Goal: Task Accomplishment & Management: Manage account settings

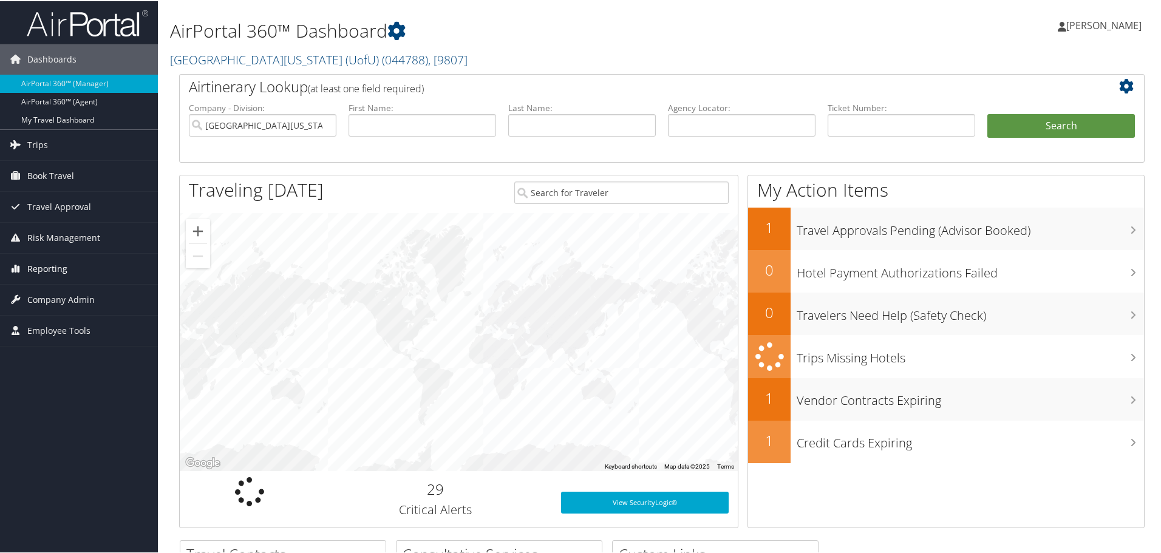
click at [36, 264] on span "Reporting" at bounding box center [47, 268] width 40 height 30
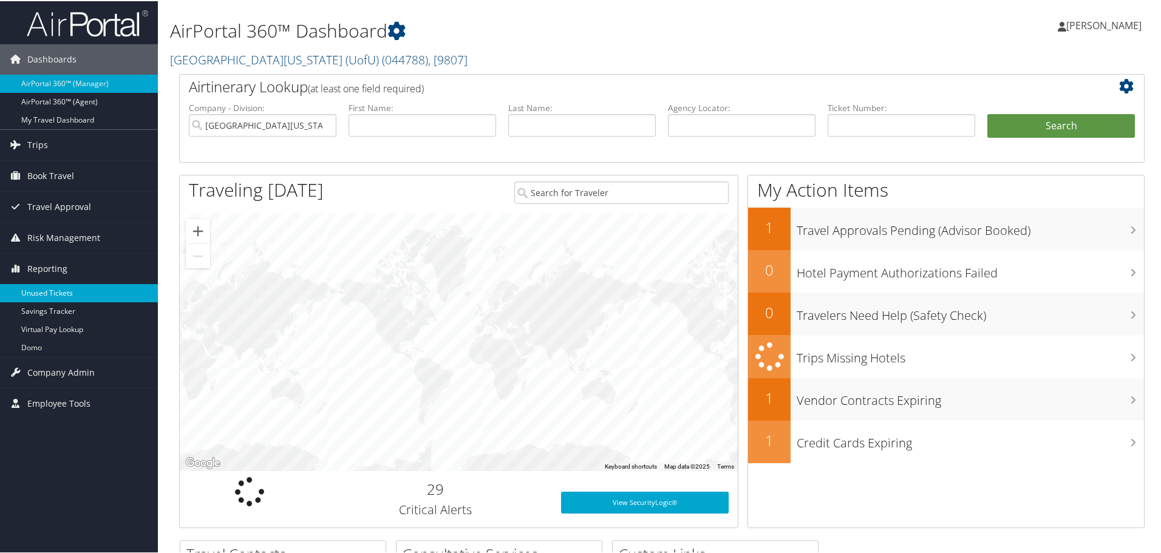
click at [53, 292] on link "Unused Tickets" at bounding box center [79, 292] width 158 height 18
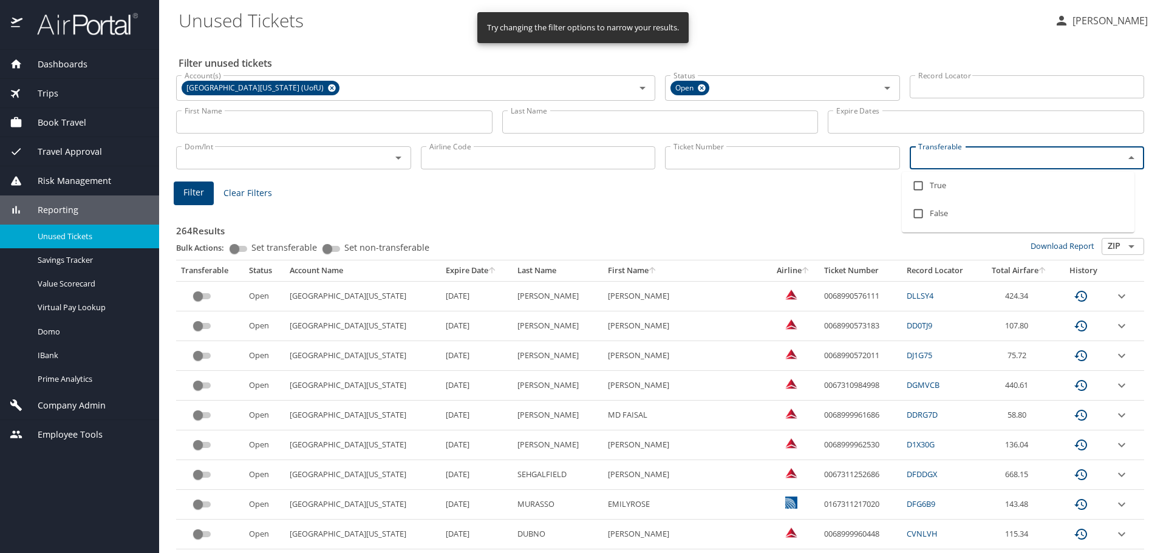
click at [955, 159] on input "Transferable" at bounding box center [1010, 158] width 192 height 16
click at [922, 182] on input "checkbox" at bounding box center [918, 185] width 23 height 23
checkbox input "true"
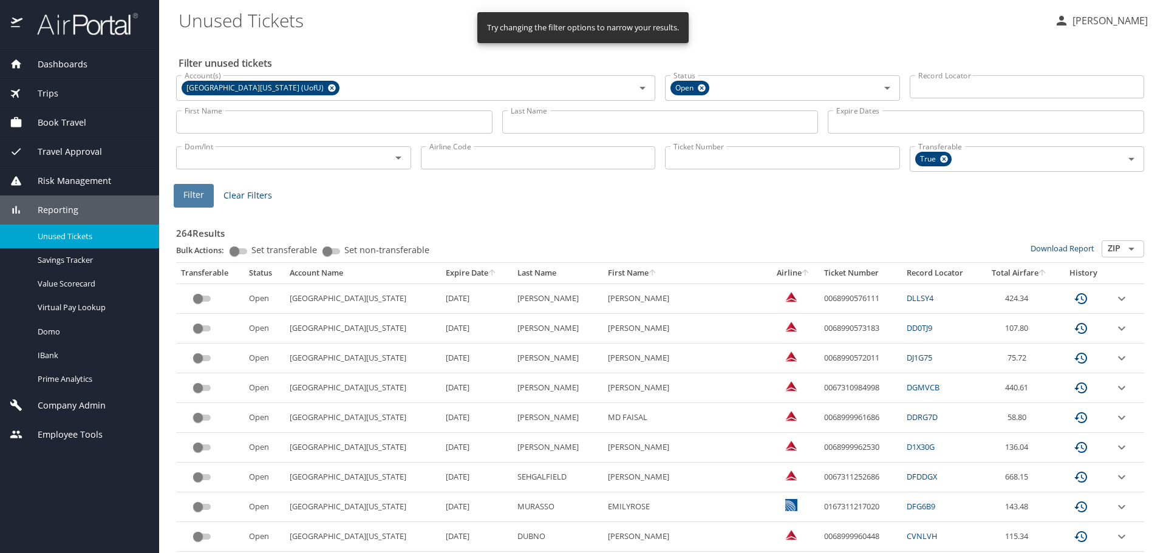
click at [188, 197] on span "Filter" at bounding box center [193, 195] width 21 height 15
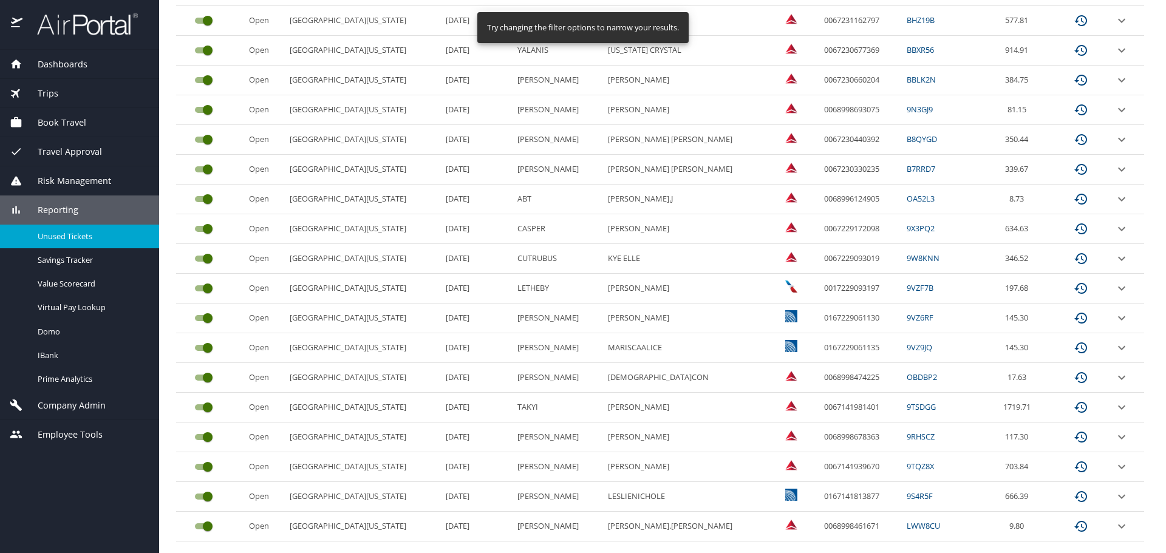
scroll to position [512, 0]
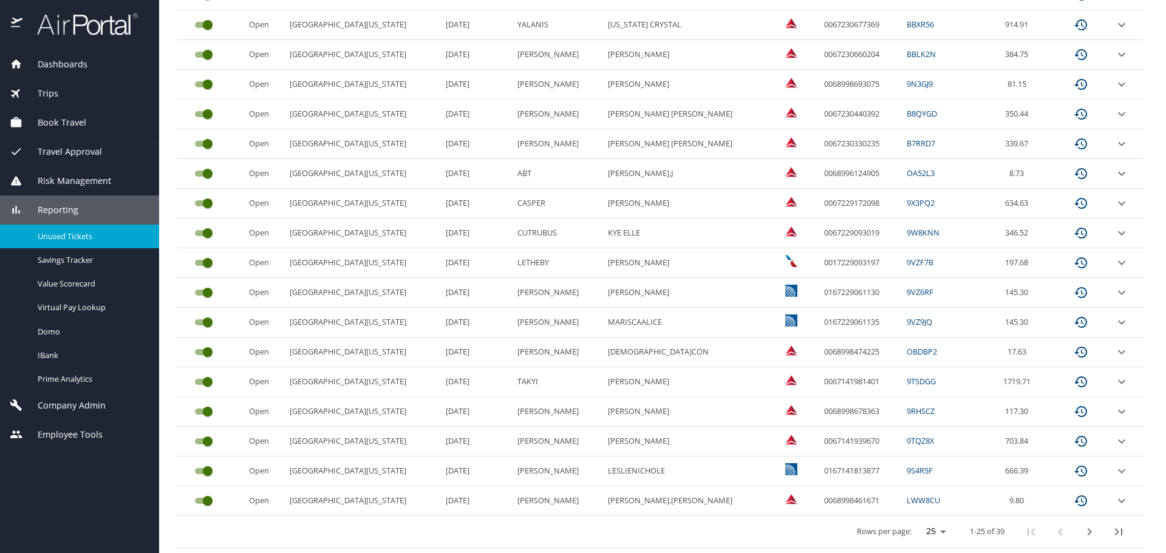
click at [1088, 531] on icon "next page" at bounding box center [1090, 531] width 4 height 7
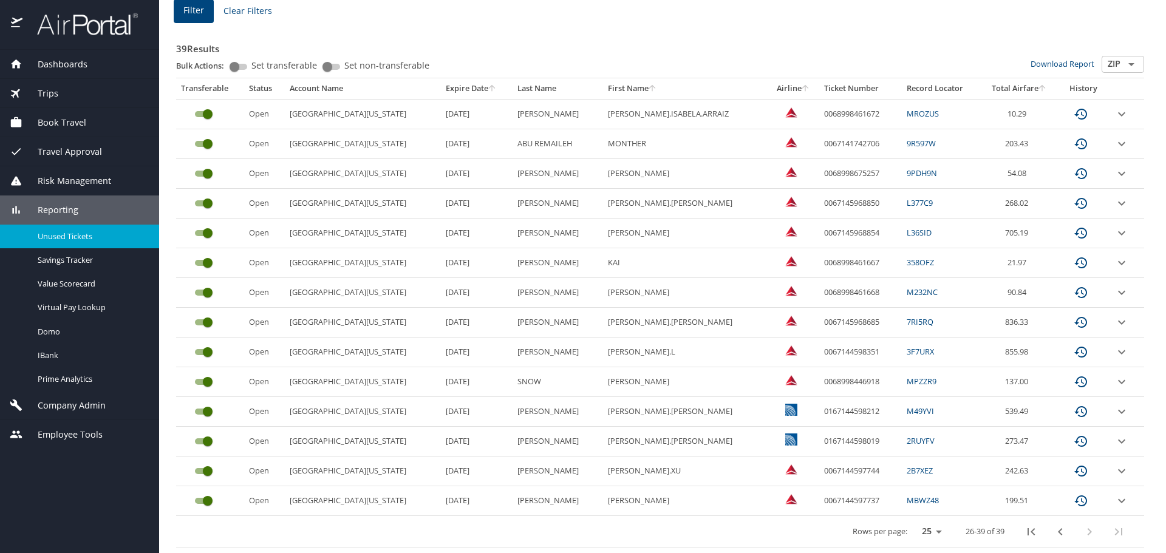
scroll to position [185, 0]
